Goal: Task Accomplishment & Management: Manage account settings

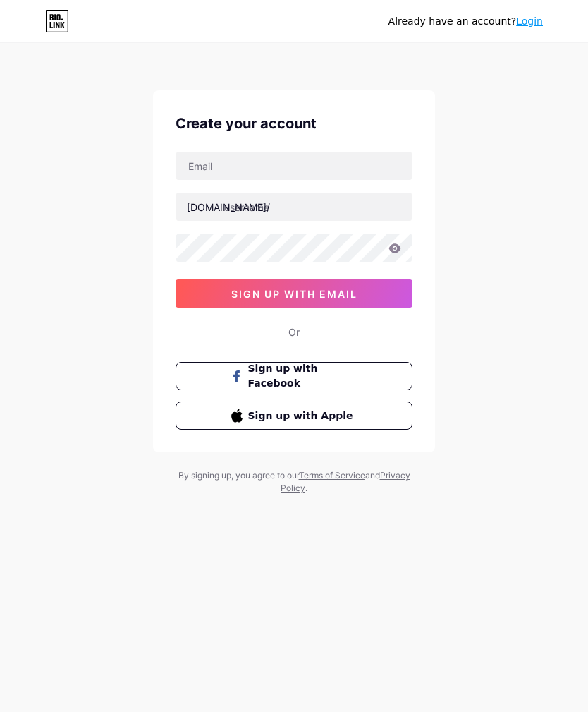
click at [300, 336] on div "Or" at bounding box center [294, 331] width 237 height 15
click at [357, 475] on link "Terms of Service" at bounding box center [332, 475] width 66 height 11
click at [535, 16] on link "Login" at bounding box center [529, 21] width 27 height 11
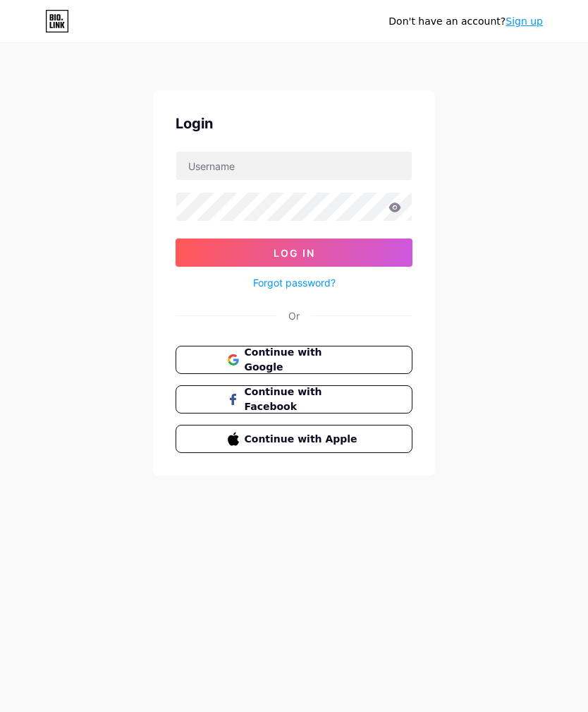
click at [342, 356] on span "Continue with Google" at bounding box center [303, 360] width 116 height 30
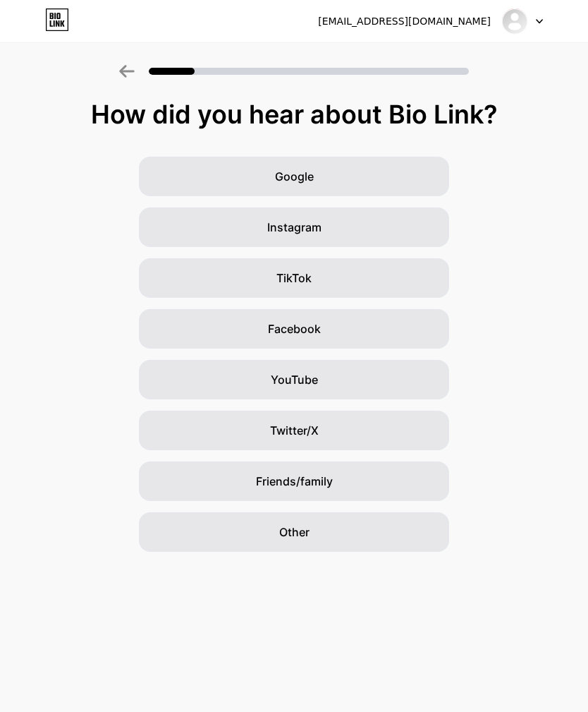
click at [341, 179] on div "Google" at bounding box center [294, 177] width 310 height 40
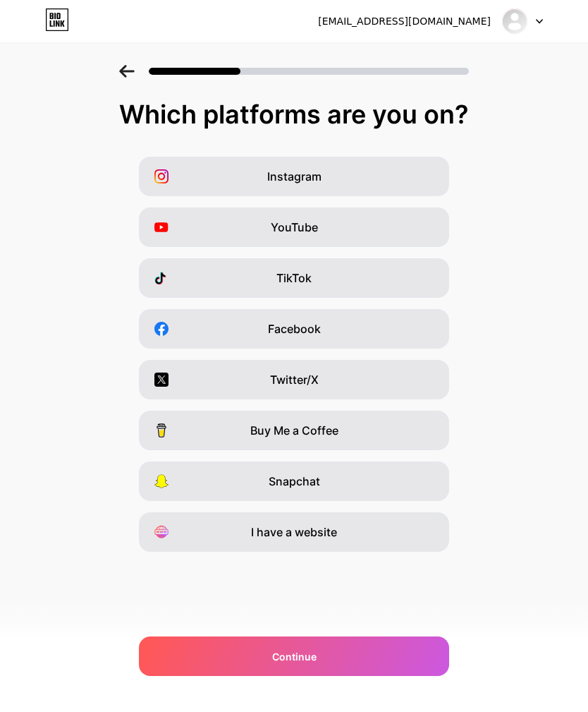
click at [382, 383] on div "Twitter/X" at bounding box center [294, 380] width 310 height 40
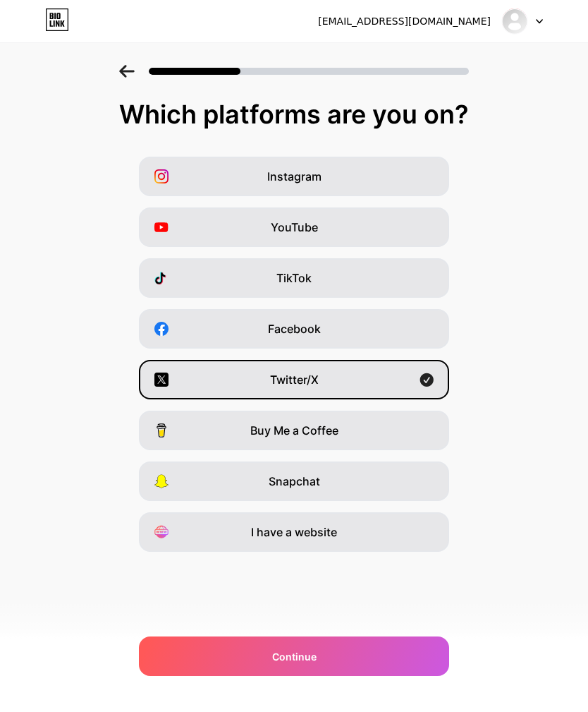
click at [332, 654] on div "Continue" at bounding box center [294, 656] width 310 height 40
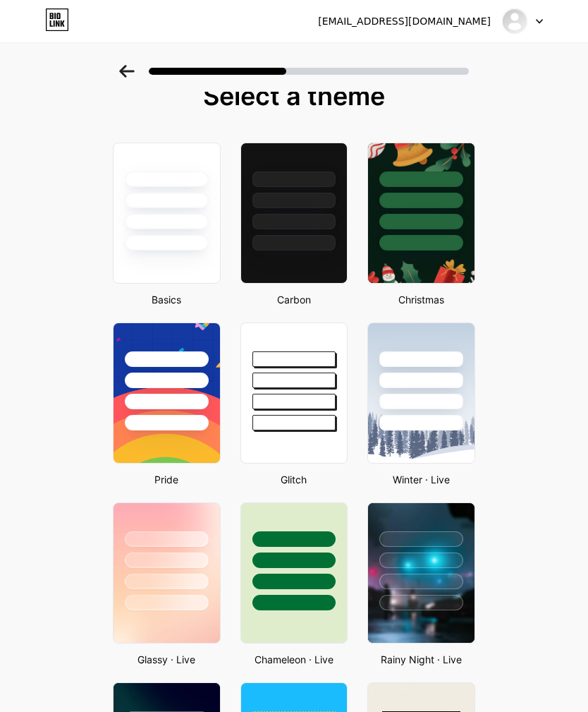
scroll to position [20, 0]
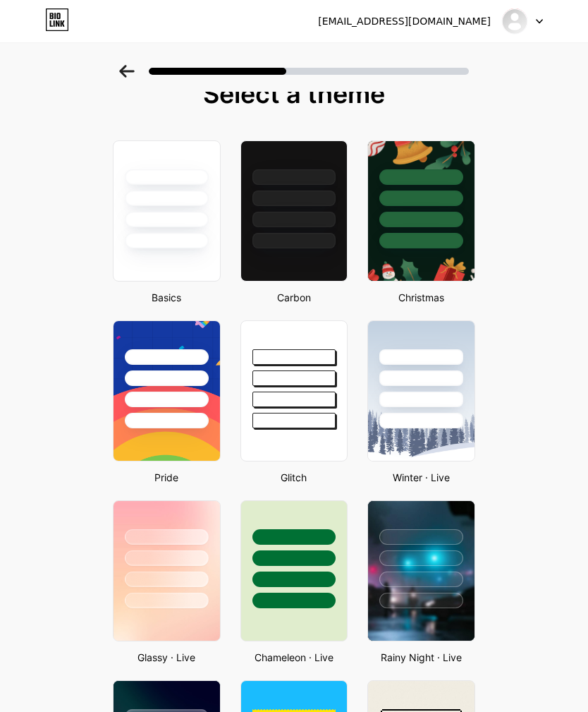
click at [322, 261] on div at bounding box center [295, 210] width 108 height 141
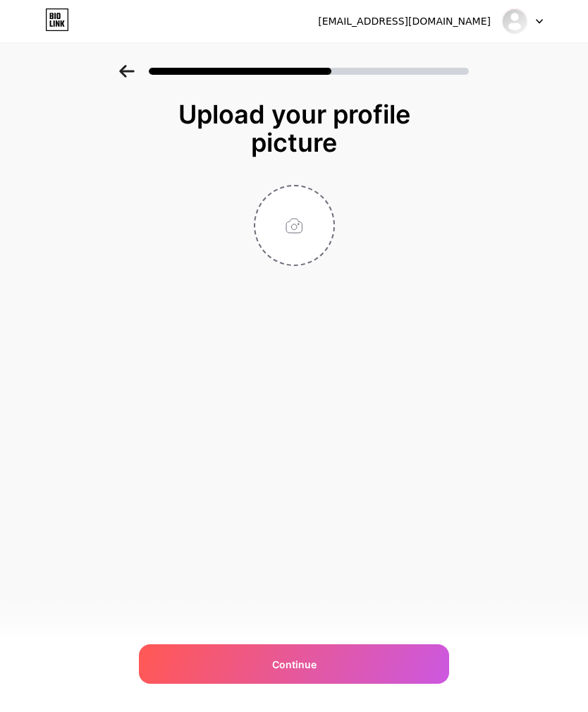
scroll to position [0, 0]
click at [293, 226] on input "file" at bounding box center [294, 225] width 78 height 78
type input "C:\fakepath\IMG_0342.png"
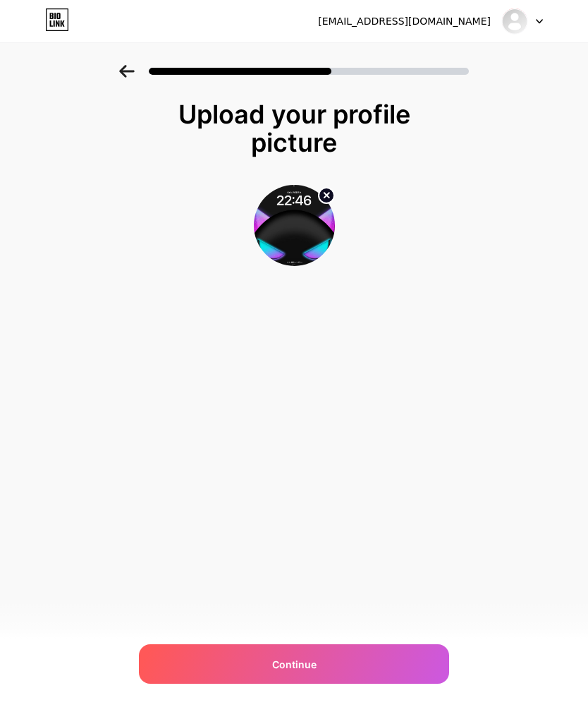
click at [324, 197] on circle at bounding box center [327, 196] width 16 height 16
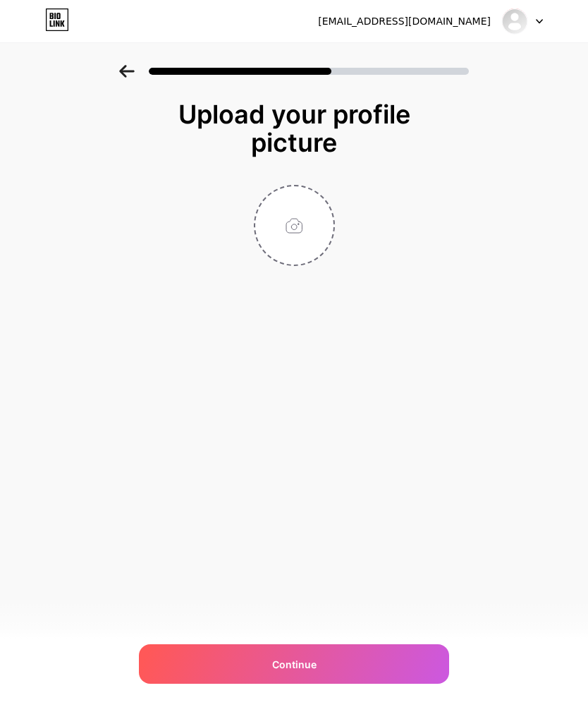
click at [299, 229] on input "file" at bounding box center [294, 225] width 78 height 78
type input "C:\fakepath\IMG_0100.jpeg"
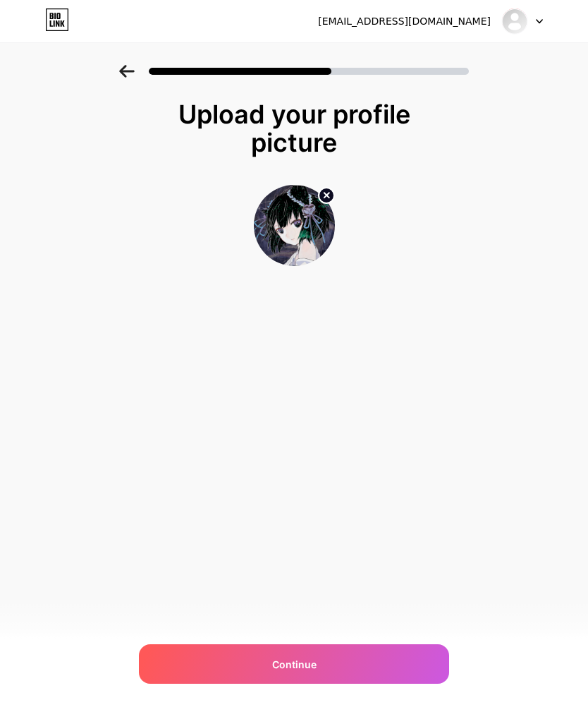
click at [338, 660] on div "Continue" at bounding box center [294, 664] width 310 height 40
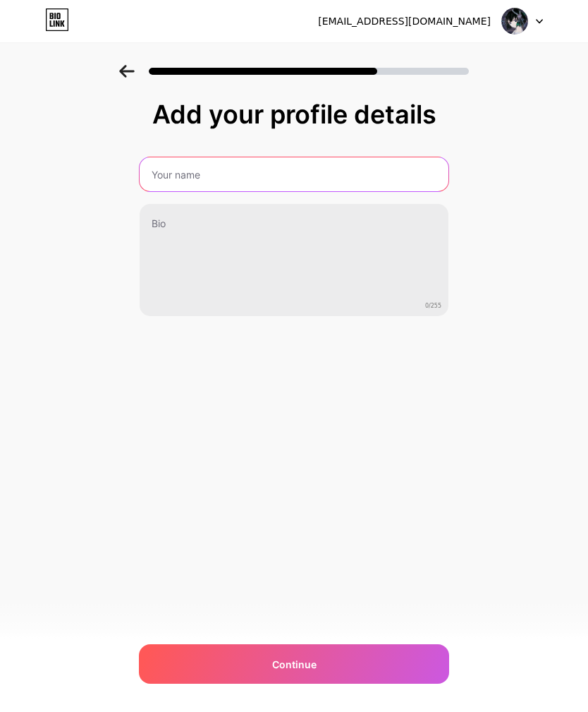
click at [393, 179] on input "text" at bounding box center [294, 174] width 309 height 34
type input "cbo"
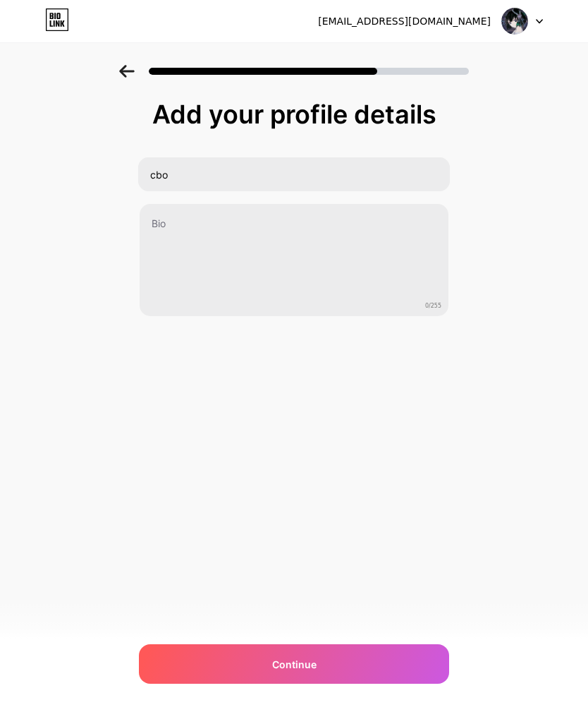
click at [530, 322] on div "Add your profile details cbo 0/255 Continue Error" at bounding box center [294, 226] width 588 height 322
click at [367, 658] on div "Continue" at bounding box center [294, 664] width 310 height 40
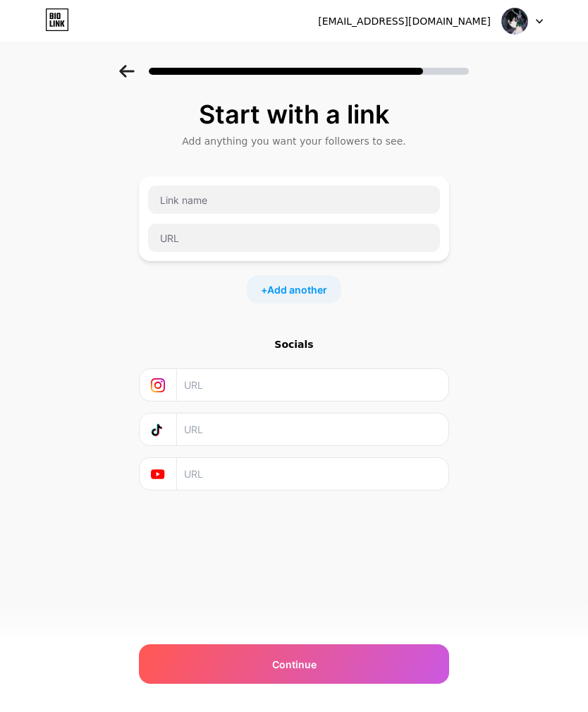
click at [360, 656] on div "Continue" at bounding box center [294, 664] width 310 height 40
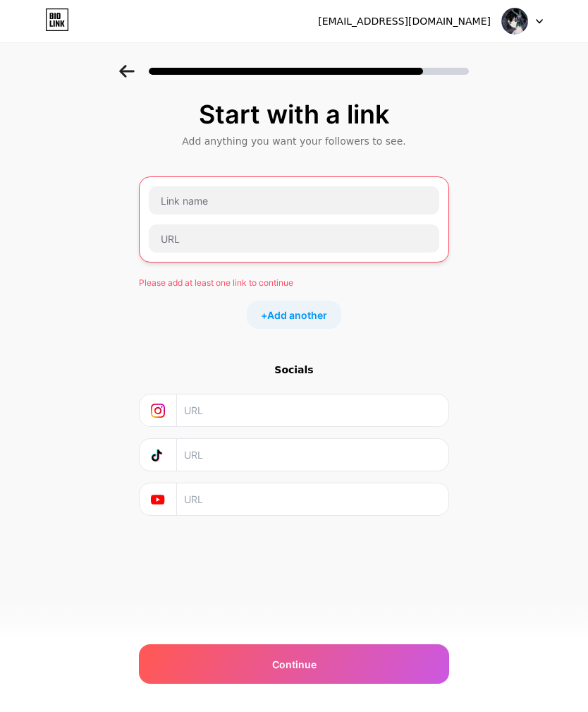
click at [312, 308] on span "Add another" at bounding box center [297, 315] width 60 height 15
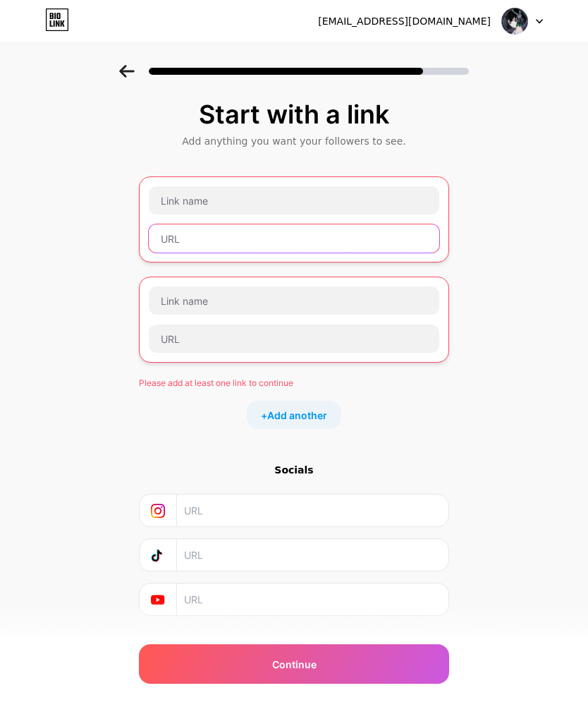
click at [310, 241] on input "text" at bounding box center [294, 238] width 291 height 28
paste input "https://x.com/sousipuni?s=21&t=02PHjyagWhcXKeQikKqtXA"
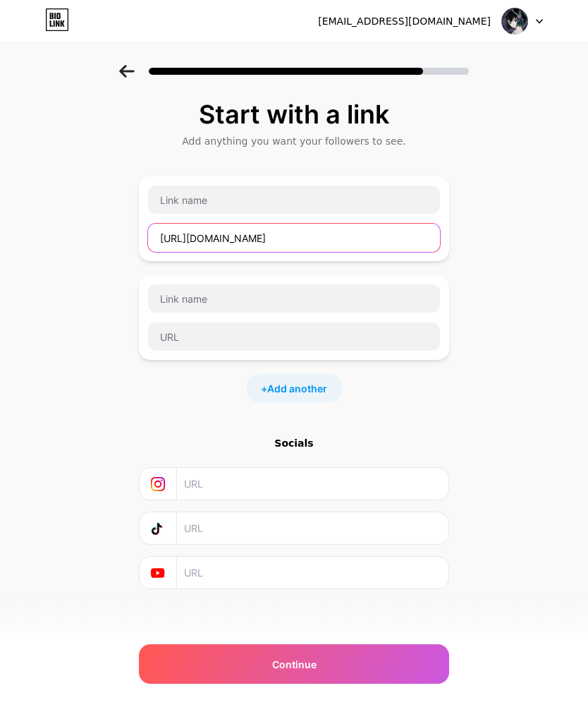
type input "https://x.com/sousipuni?s=21&t=02PHjyagWhcXKeQikKqtXA"
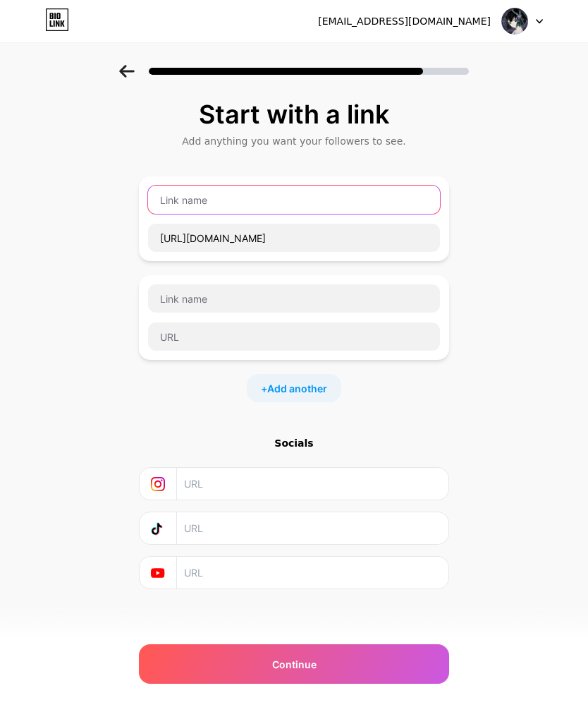
click at [321, 196] on input "text" at bounding box center [294, 200] width 292 height 28
type input "@Sousipuni"
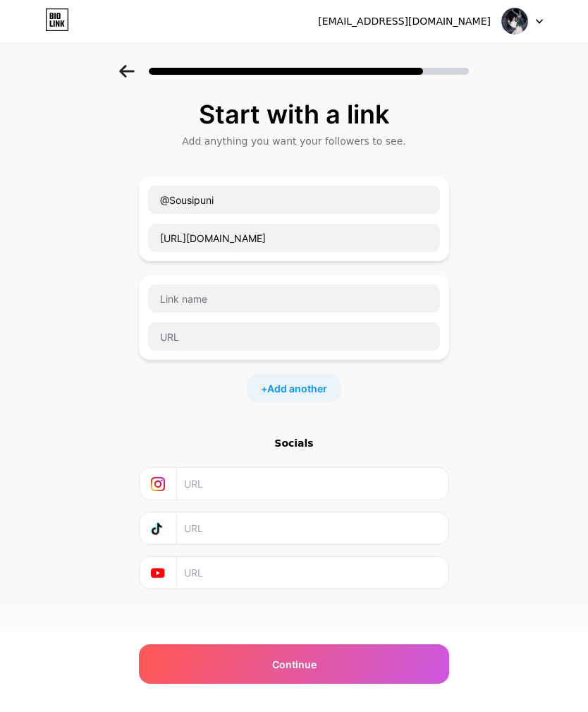
click at [516, 303] on div "Start with a link Add anything you want your followers to see. @Sousipuni https…" at bounding box center [294, 362] width 588 height 595
click at [308, 662] on span "Continue" at bounding box center [294, 664] width 44 height 15
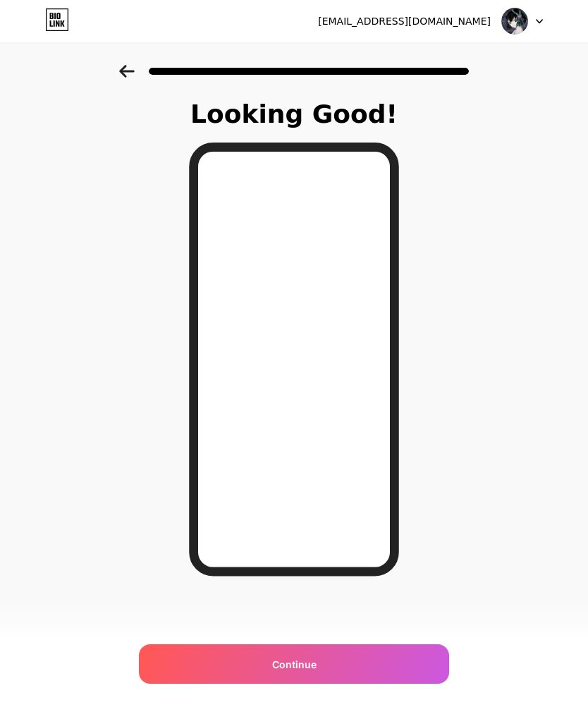
click at [321, 662] on div "Continue" at bounding box center [294, 664] width 310 height 40
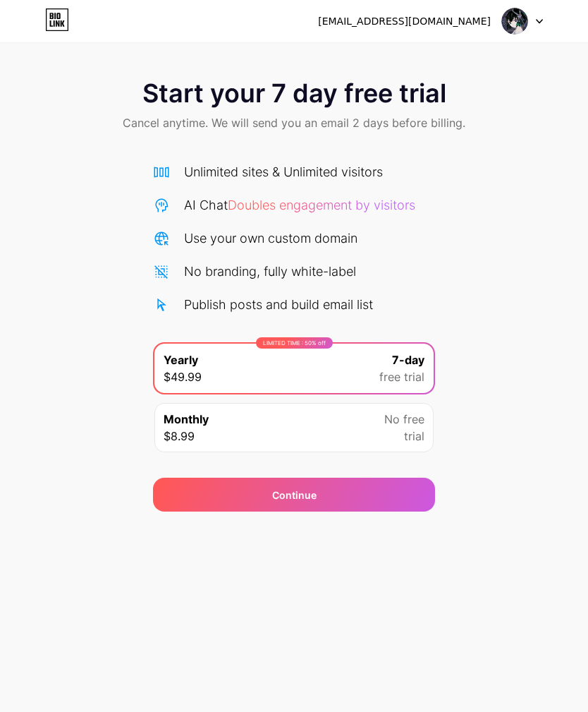
click at [57, 21] on icon at bounding box center [58, 23] width 4 height 6
click at [398, 429] on div "No free trial" at bounding box center [404, 428] width 40 height 34
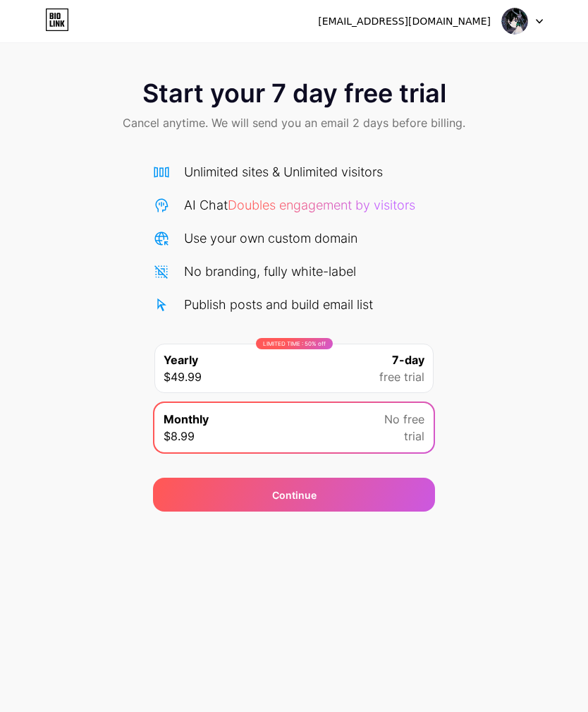
click at [419, 373] on span "free trial" at bounding box center [401, 376] width 45 height 17
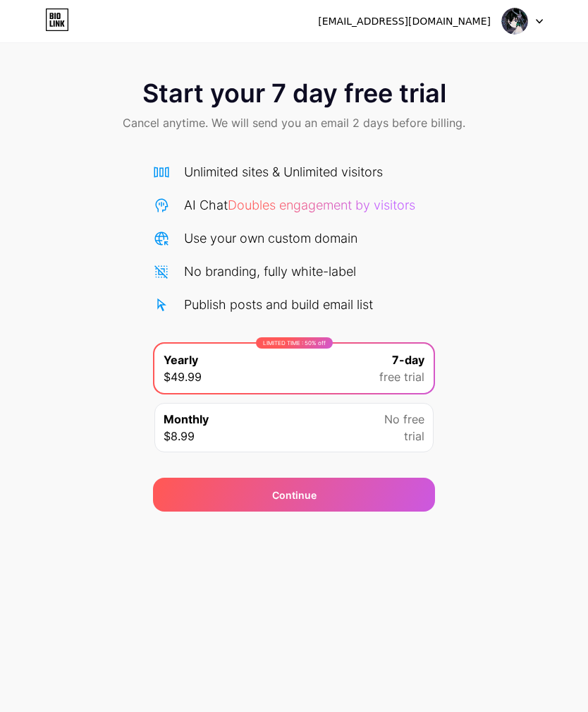
click at [395, 427] on span "No free" at bounding box center [404, 419] width 40 height 17
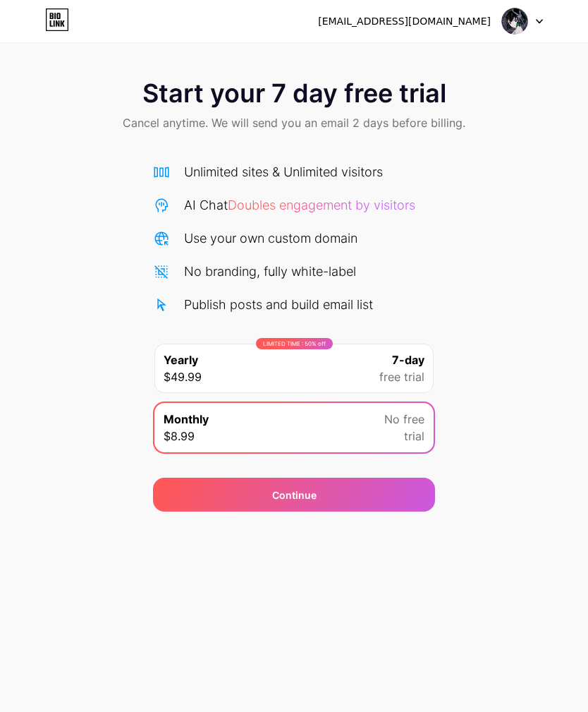
click at [416, 378] on span "free trial" at bounding box center [401, 376] width 45 height 17
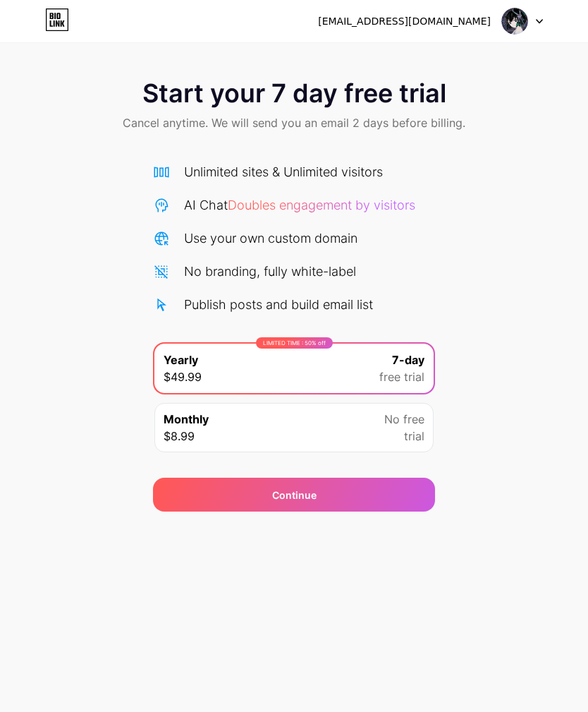
click at [396, 426] on span "No free" at bounding box center [404, 419] width 40 height 17
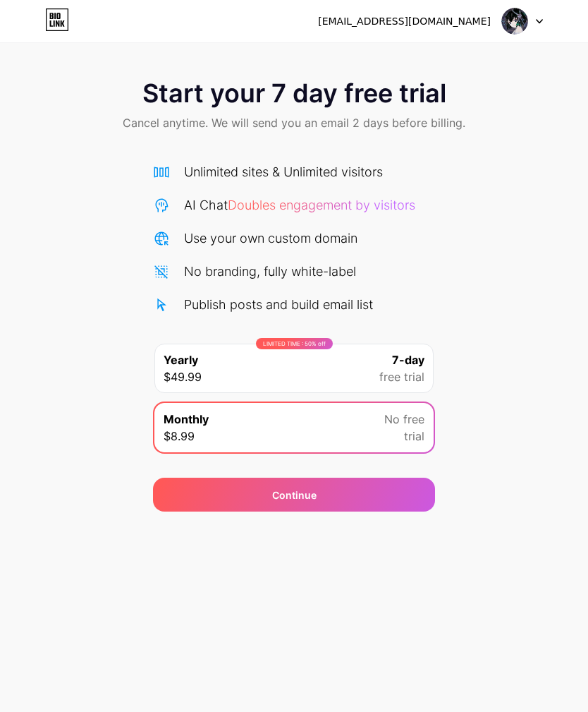
click at [533, 20] on div at bounding box center [522, 20] width 41 height 25
click at [528, 18] on img at bounding box center [515, 21] width 27 height 27
click at [66, 25] on icon at bounding box center [57, 19] width 24 height 23
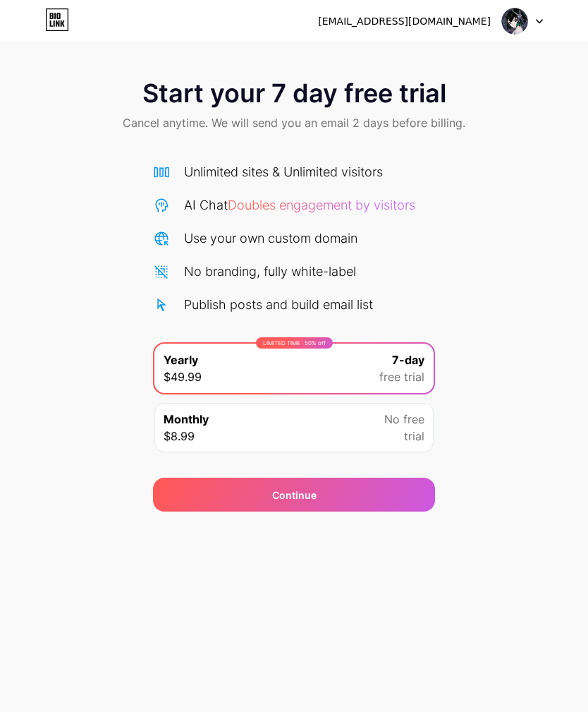
click at [341, 208] on span "Doubles engagement by visitors" at bounding box center [322, 205] width 188 height 15
click at [408, 424] on span "No free" at bounding box center [404, 419] width 40 height 17
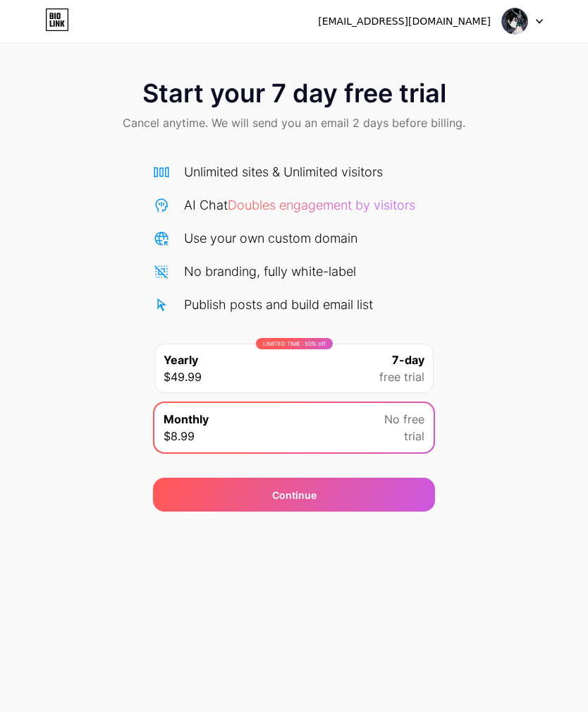
click at [384, 489] on div "Continue" at bounding box center [294, 495] width 282 height 34
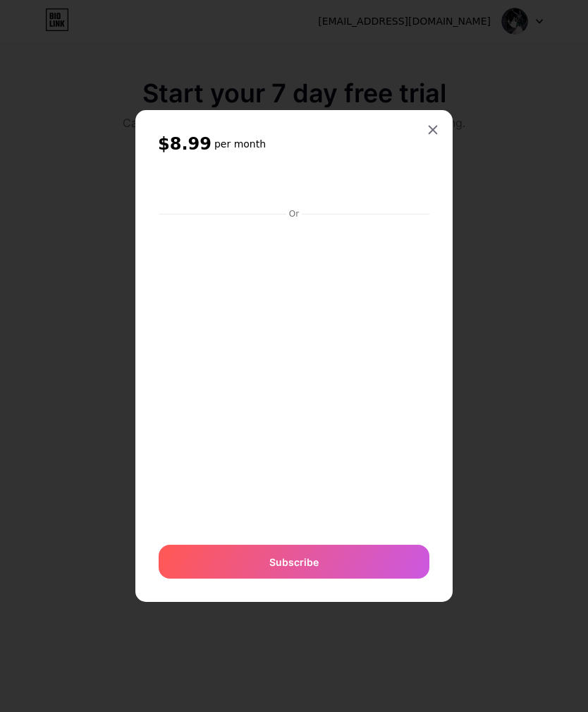
click at [432, 142] on div at bounding box center [432, 129] width 25 height 25
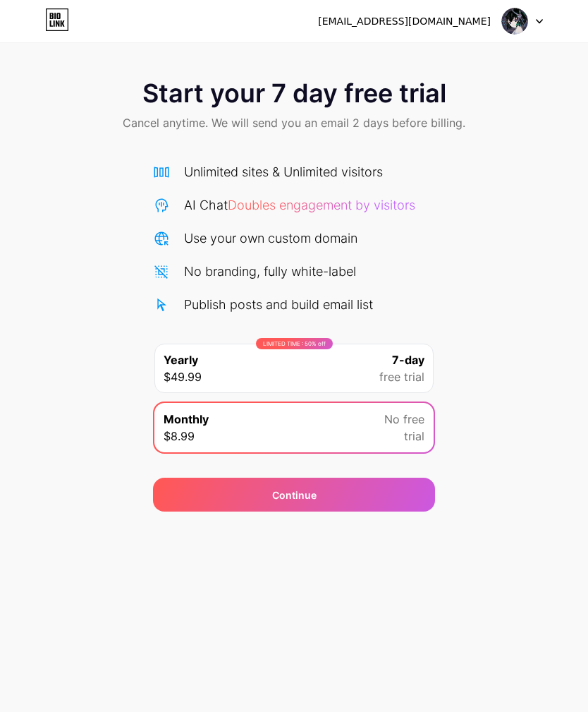
click at [449, 182] on div "Start your 7 day free trial Cancel anytime. We will send you an email 2 days be…" at bounding box center [294, 288] width 588 height 446
click at [399, 205] on span "Doubles engagement by visitors" at bounding box center [322, 205] width 188 height 15
click at [56, 20] on icon at bounding box center [57, 19] width 24 height 23
